Goal: Task Accomplishment & Management: Use online tool/utility

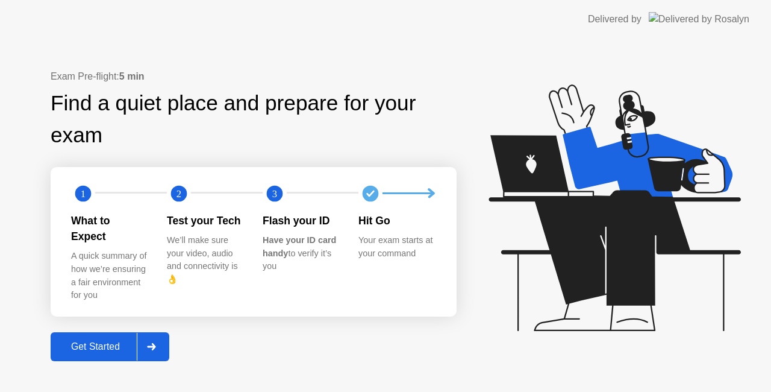
click at [122, 341] on div "Get Started" at bounding box center [95, 346] width 83 height 11
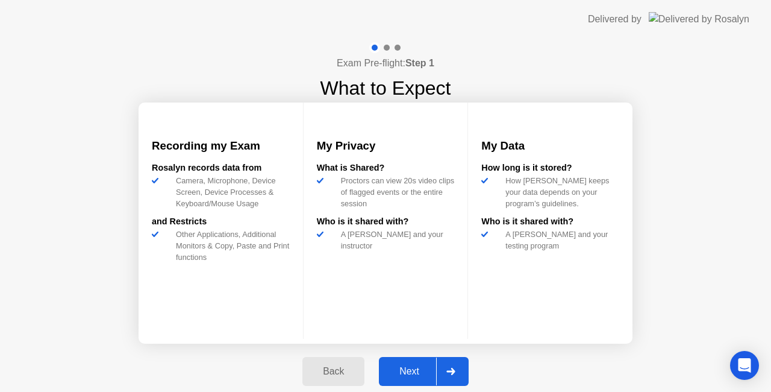
click at [434, 373] on div "Next" at bounding box center [410, 371] width 54 height 11
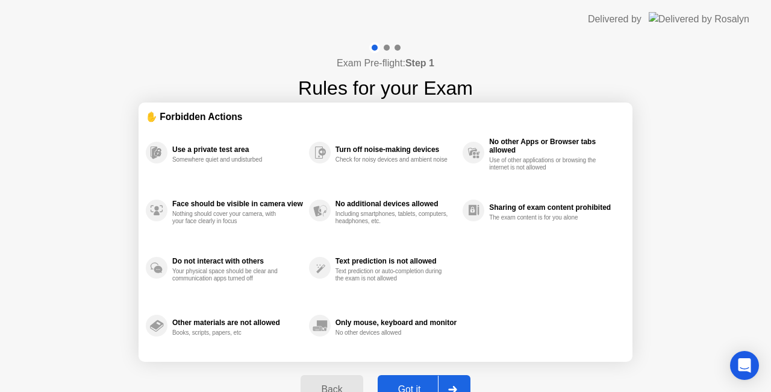
click at [419, 377] on button "Got it" at bounding box center [424, 389] width 93 height 29
select select "**********"
select select "*******"
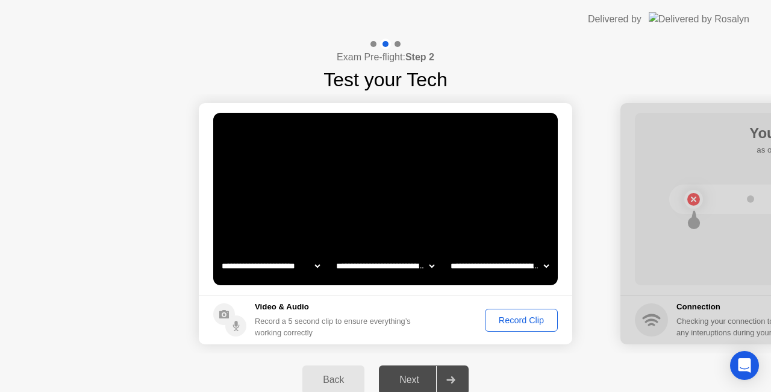
click at [512, 315] on div "Record Clip" at bounding box center [521, 320] width 64 height 10
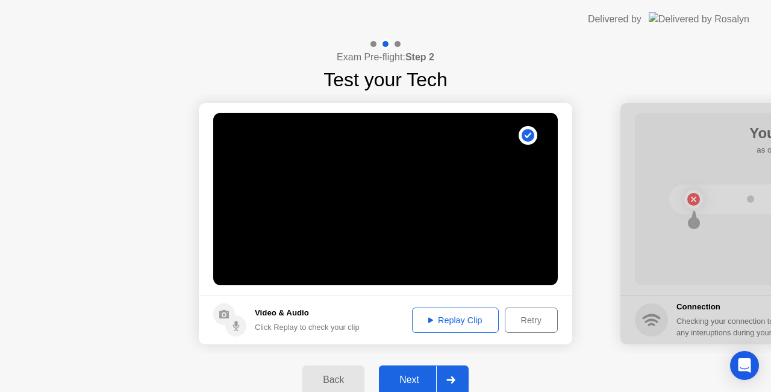
click at [420, 374] on div "Next" at bounding box center [410, 379] width 54 height 11
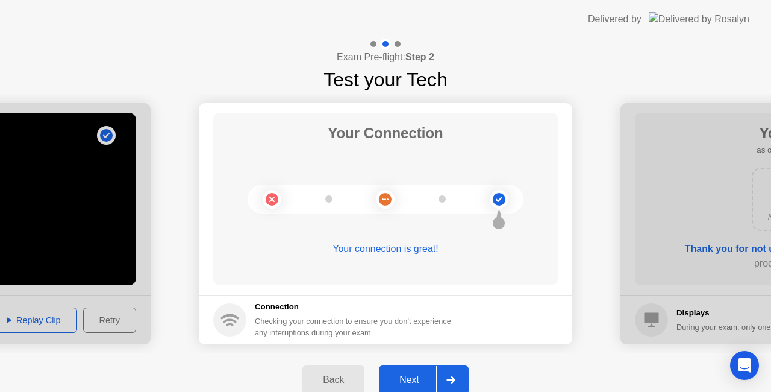
click at [419, 379] on div "Next" at bounding box center [410, 379] width 54 height 11
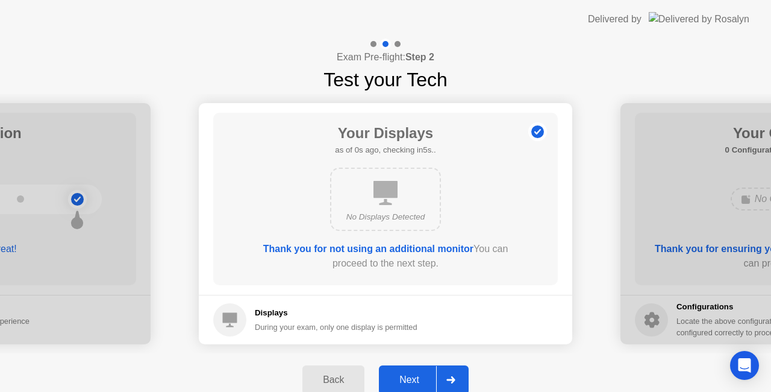
click at [413, 374] on div "Next" at bounding box center [410, 379] width 54 height 11
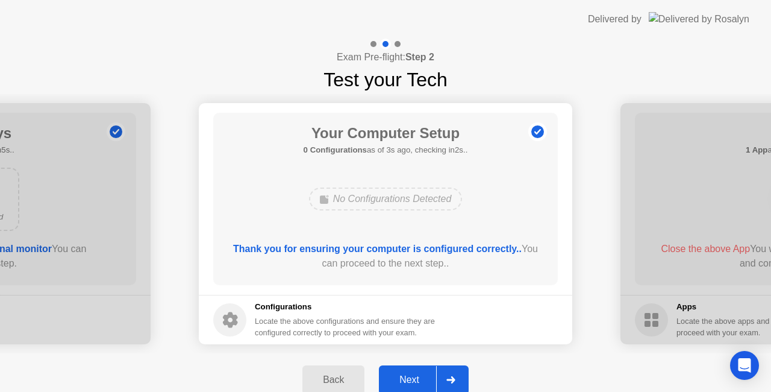
click at [413, 376] on div "Next" at bounding box center [410, 379] width 54 height 11
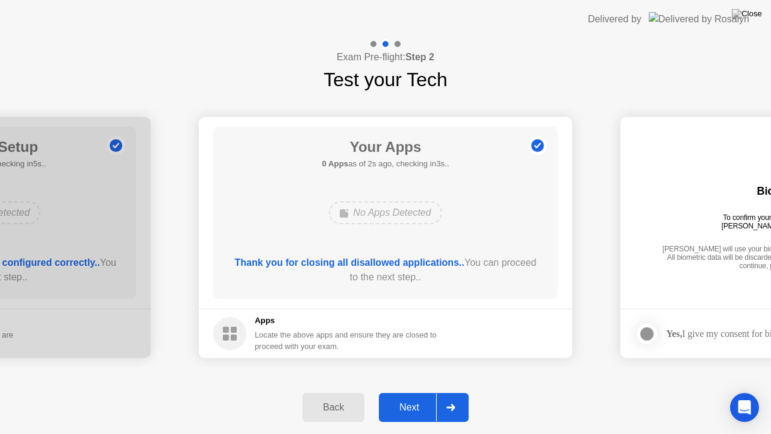
click at [417, 391] on div "Next" at bounding box center [410, 407] width 54 height 11
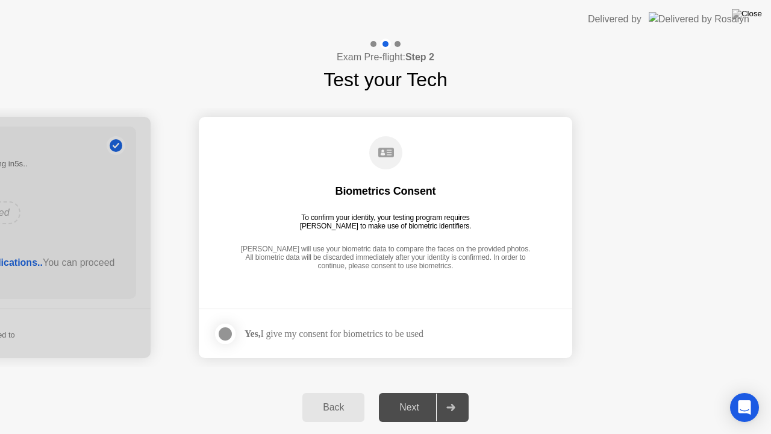
click at [226, 329] on div at bounding box center [225, 333] width 14 height 14
click at [410, 391] on div "Next" at bounding box center [410, 407] width 54 height 11
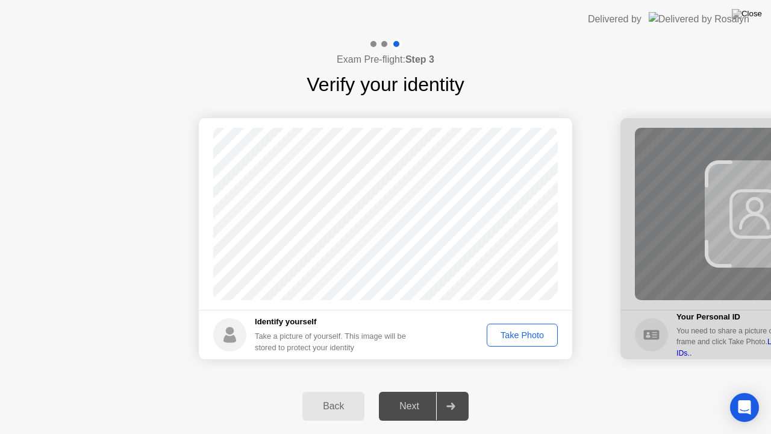
click at [541, 331] on div "Take Photo" at bounding box center [522, 335] width 63 height 10
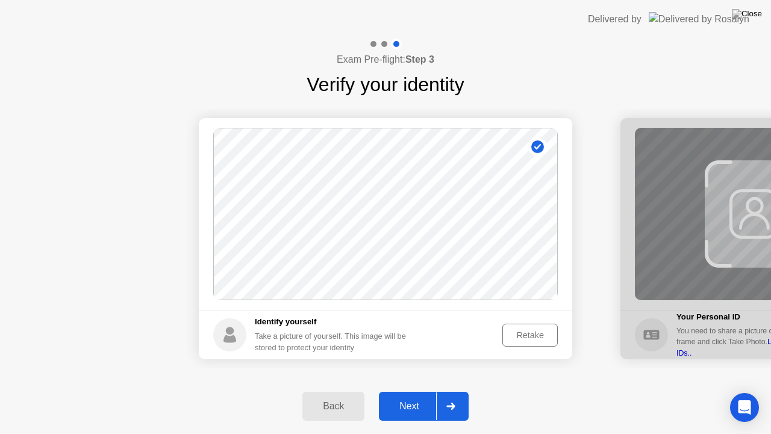
click at [410, 391] on div "Next" at bounding box center [410, 406] width 54 height 11
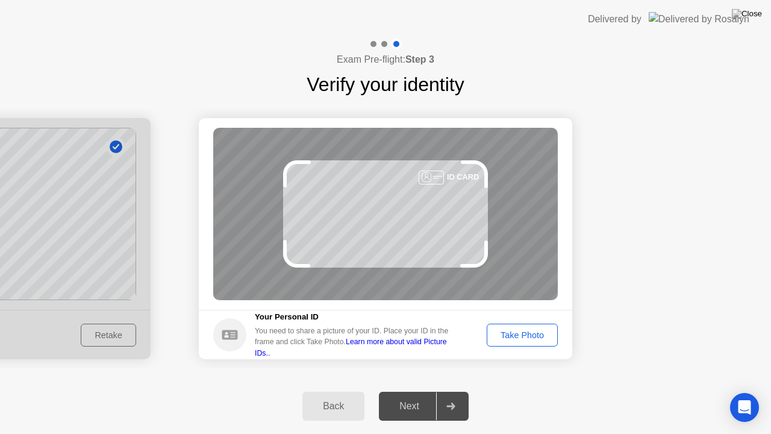
click at [520, 330] on div "Take Photo" at bounding box center [522, 335] width 63 height 10
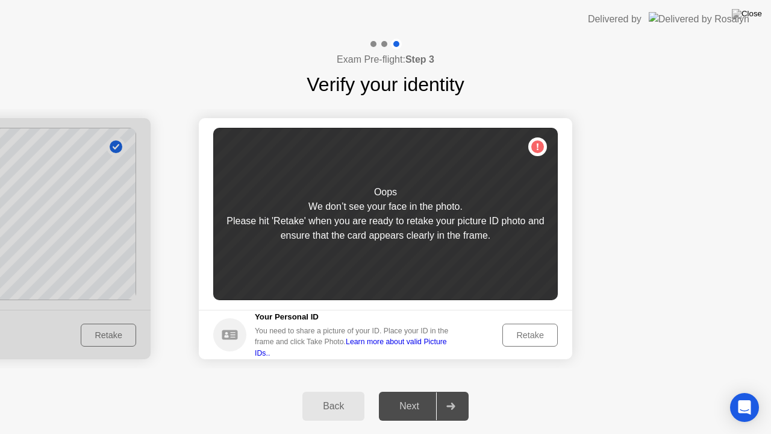
click at [530, 336] on div "Retake" at bounding box center [530, 335] width 47 height 10
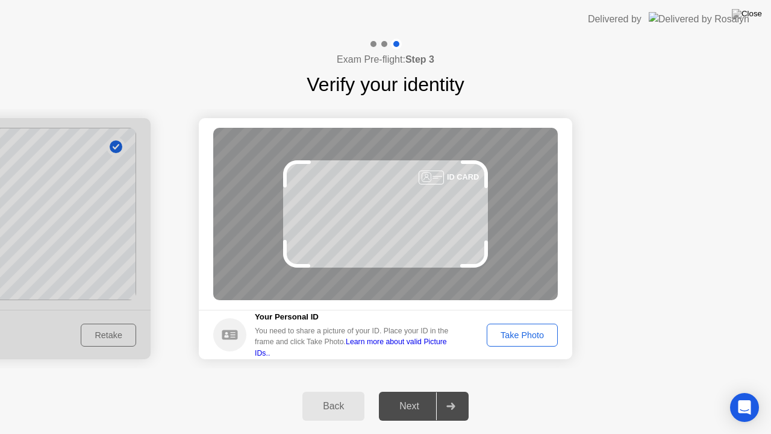
click at [524, 331] on div "Take Photo" at bounding box center [522, 335] width 63 height 10
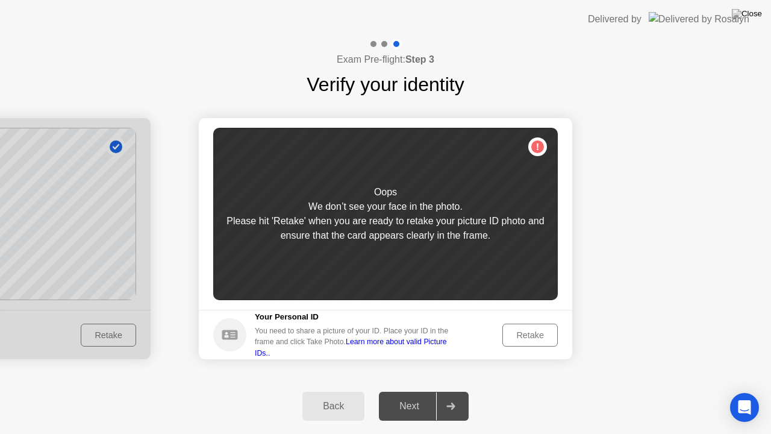
click at [524, 330] on div "Retake" at bounding box center [530, 335] width 47 height 10
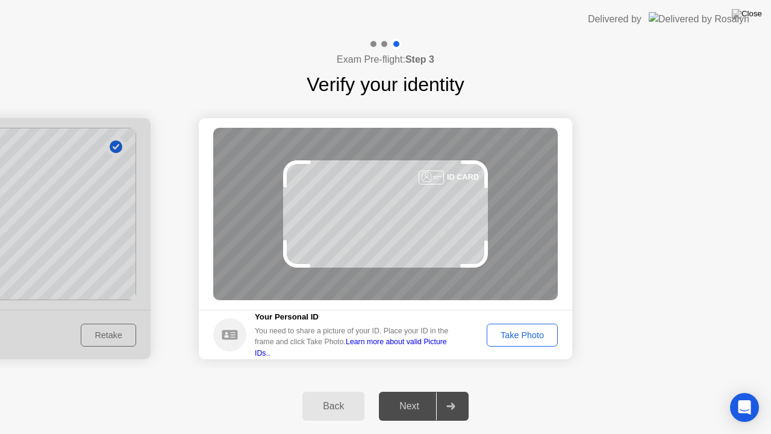
click at [523, 331] on div "Take Photo" at bounding box center [522, 335] width 63 height 10
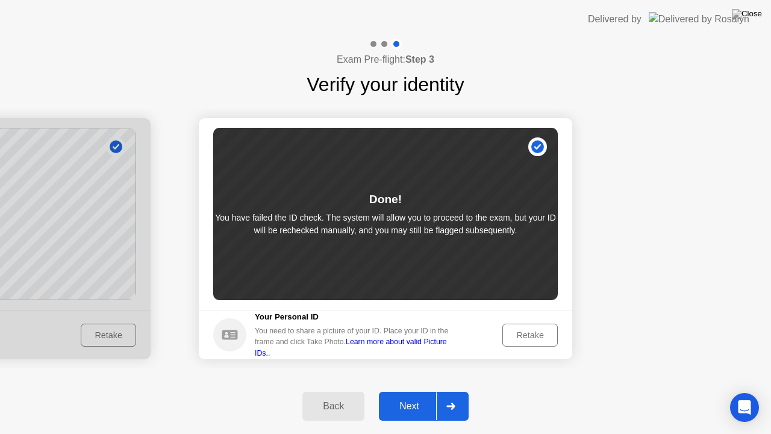
click at [414, 391] on div "Next" at bounding box center [410, 406] width 54 height 11
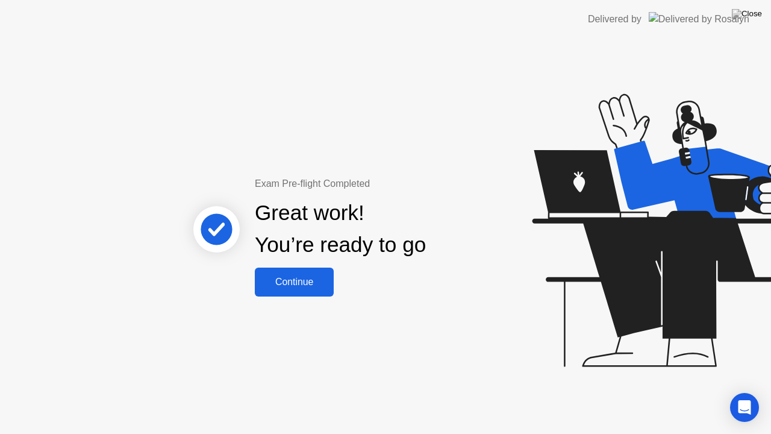
click at [293, 289] on button "Continue" at bounding box center [294, 281] width 79 height 29
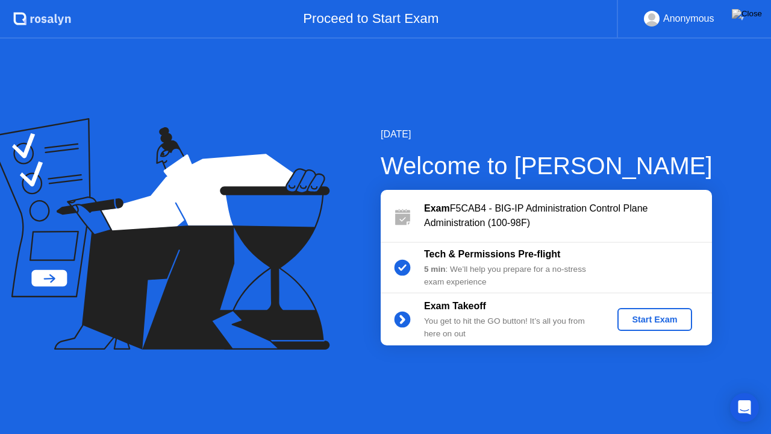
click at [654, 321] on div "Start Exam" at bounding box center [654, 319] width 64 height 10
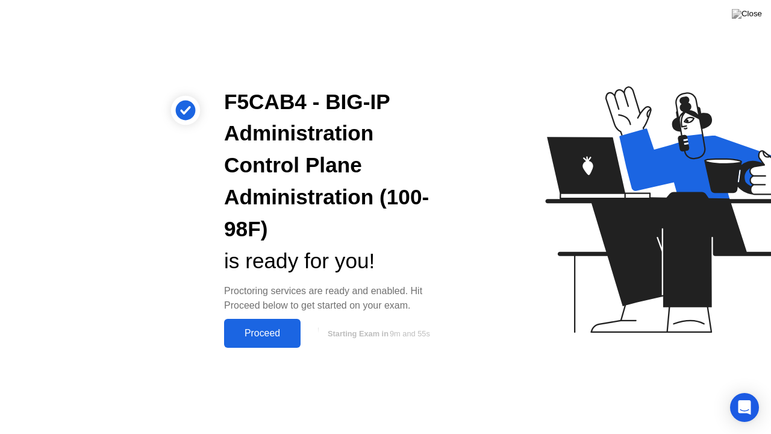
click at [255, 331] on div "Proceed" at bounding box center [262, 333] width 69 height 11
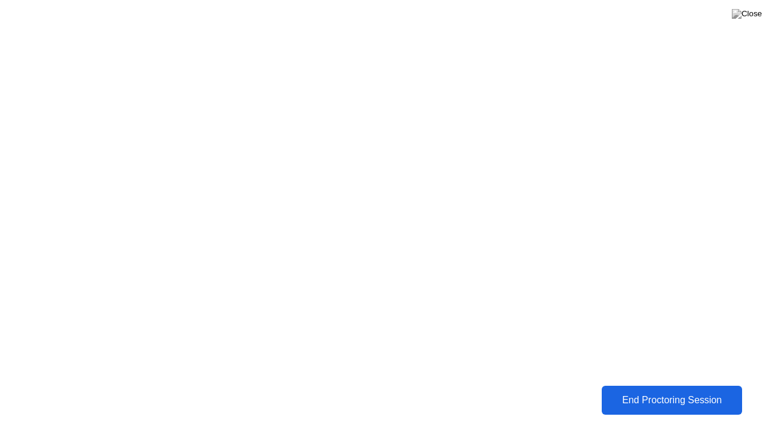
click at [639, 391] on div "End Proctoring Session" at bounding box center [672, 400] width 134 height 11
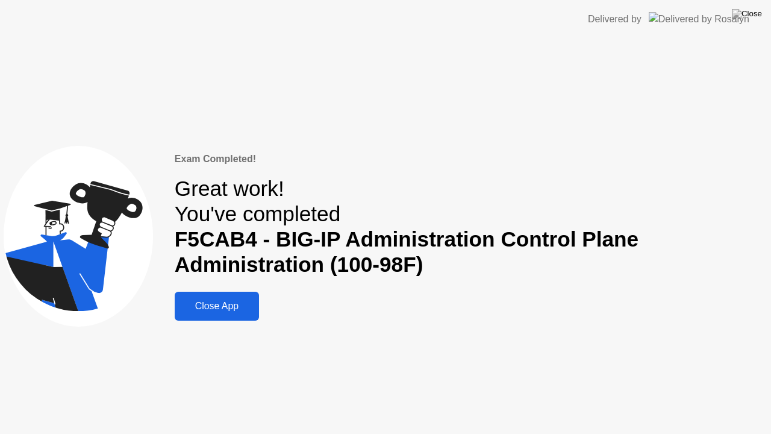
click at [212, 306] on div "Close App" at bounding box center [216, 306] width 77 height 11
